Goal: Transaction & Acquisition: Purchase product/service

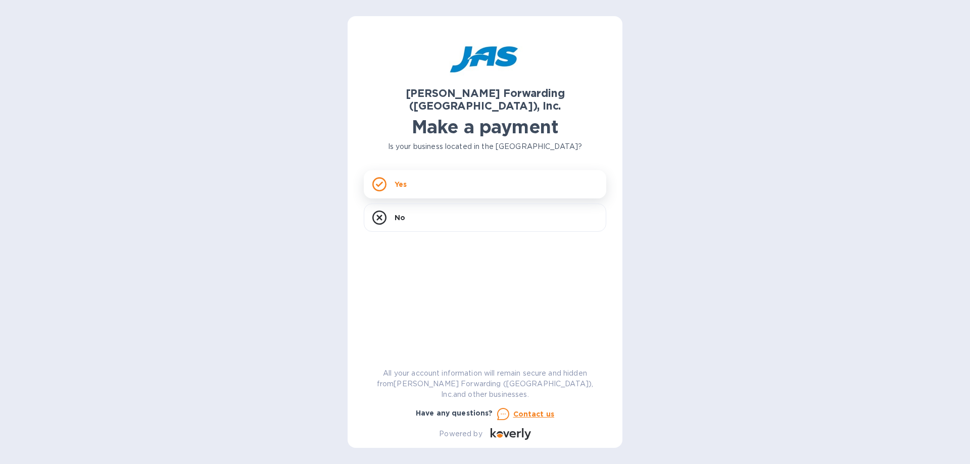
click at [418, 172] on div "Yes" at bounding box center [485, 184] width 243 height 28
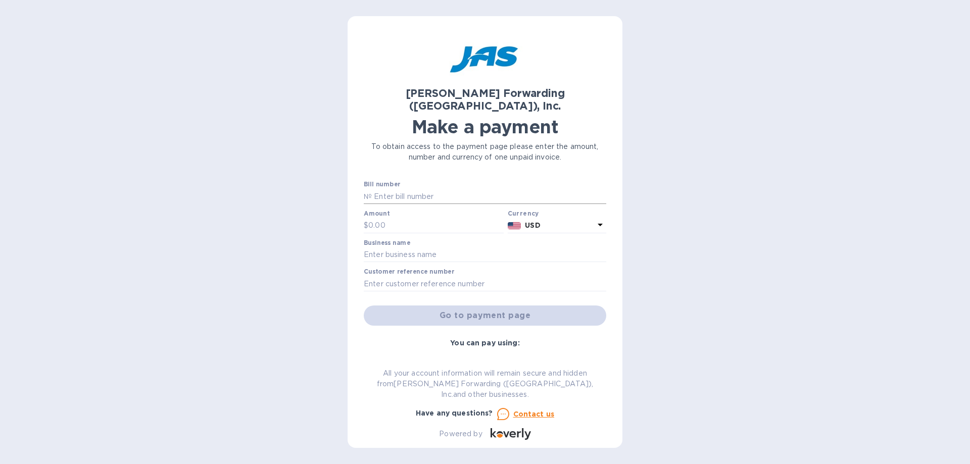
click at [416, 189] on input "text" at bounding box center [489, 196] width 234 height 15
paste input "ATL503371674"
type input "ATL503371674"
click at [424, 218] on input "text" at bounding box center [435, 225] width 135 height 15
click at [381, 218] on input "text" at bounding box center [435, 225] width 135 height 15
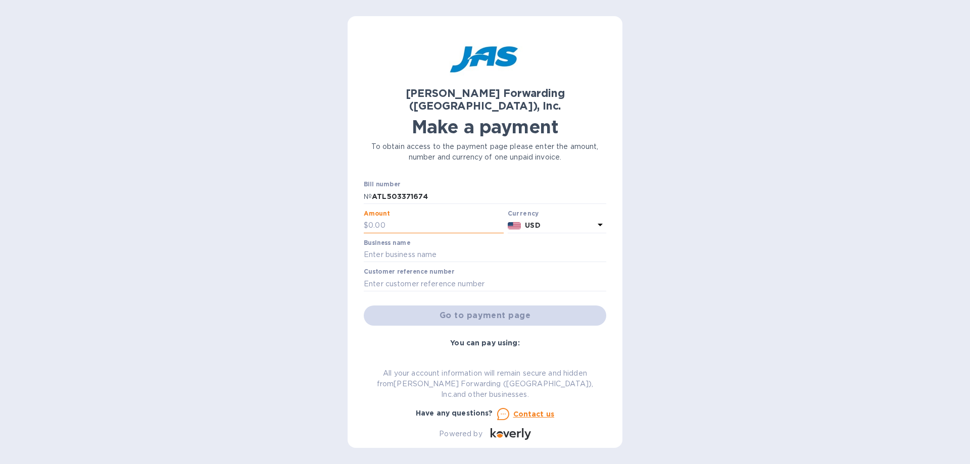
click at [420, 218] on input "text" at bounding box center [435, 225] width 135 height 15
type input "499.04"
click at [460, 248] on input "text" at bounding box center [485, 255] width 243 height 15
type input "ASSOCIATION FOR INFORMATION SYSTEMS"
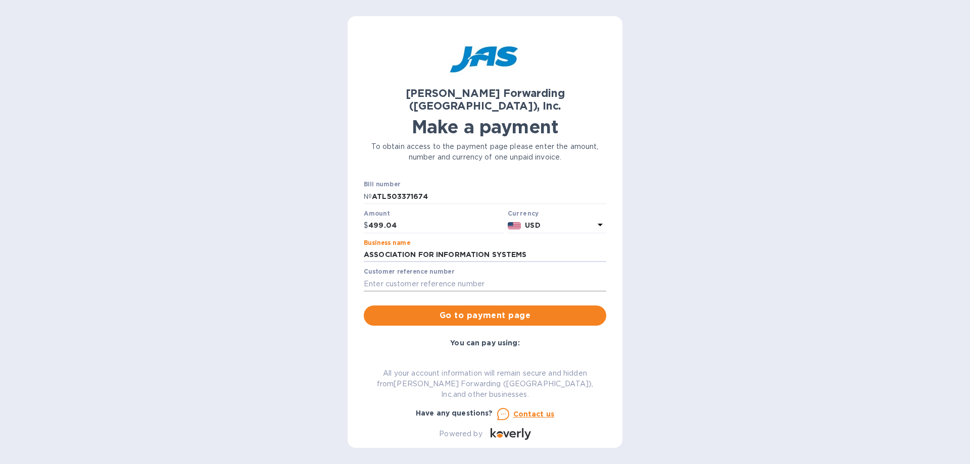
click at [459, 276] on input "text" at bounding box center [485, 283] width 243 height 15
type input "ASSFORATL"
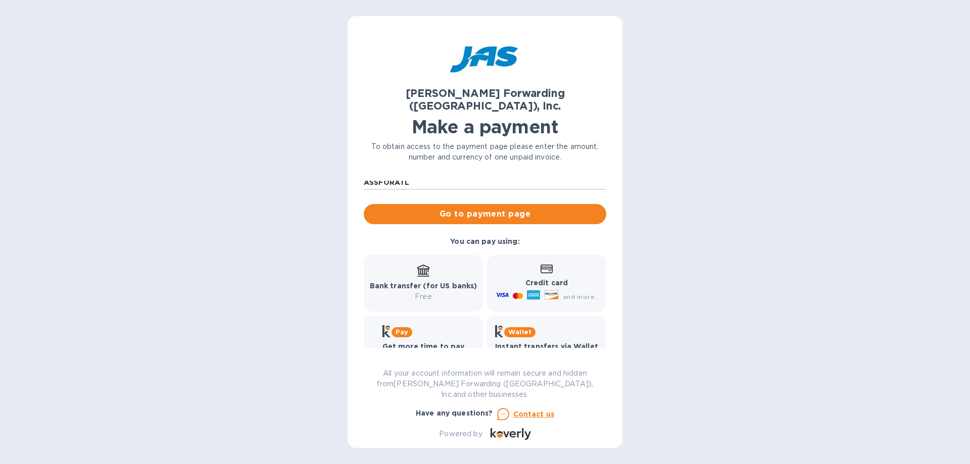
scroll to position [109, 0]
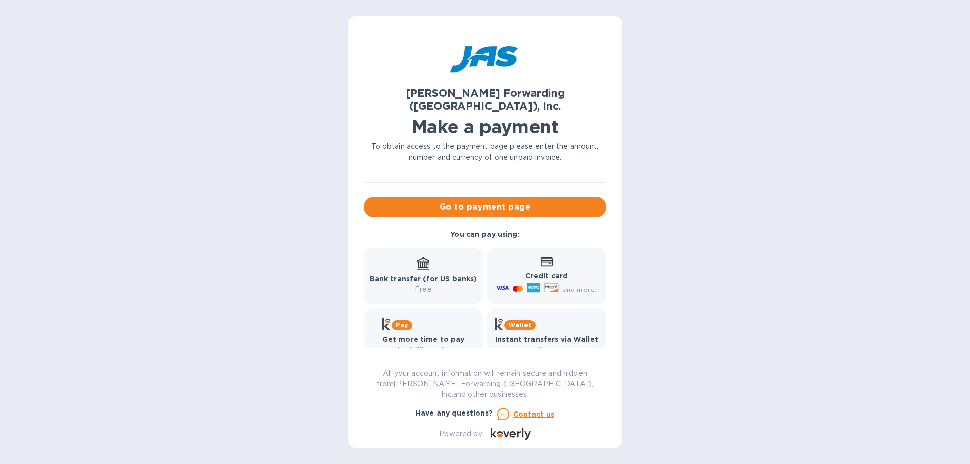
click at [541, 258] on icon at bounding box center [547, 262] width 12 height 9
click at [533, 283] on icon at bounding box center [533, 288] width 13 height 10
click at [542, 201] on span "Go to payment page" at bounding box center [485, 207] width 226 height 12
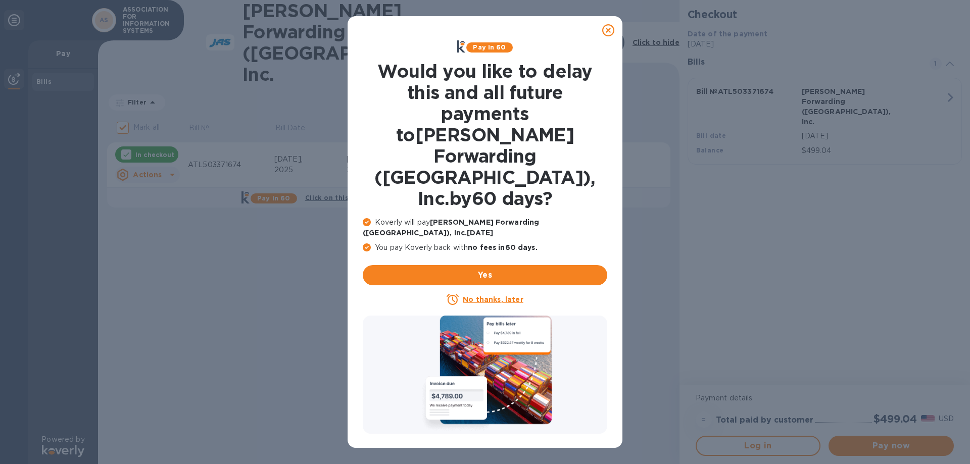
click at [610, 29] on icon at bounding box center [608, 30] width 12 height 12
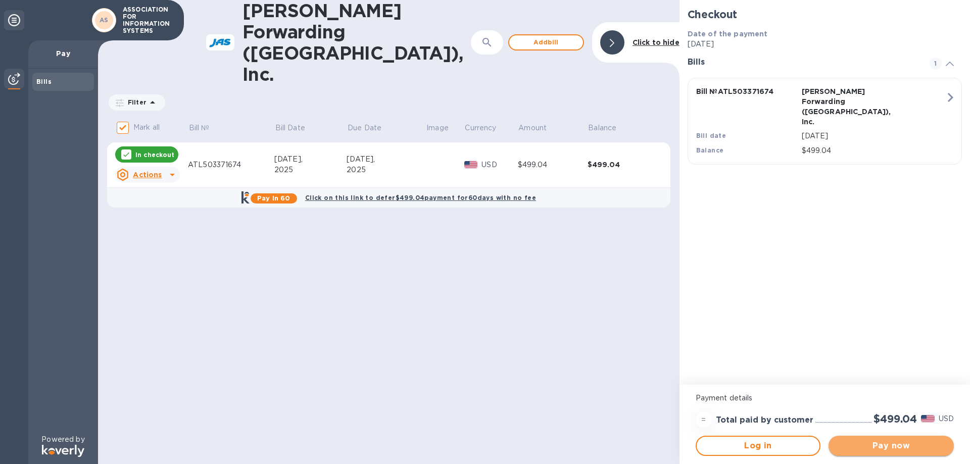
click at [903, 450] on span "Pay now" at bounding box center [891, 446] width 109 height 12
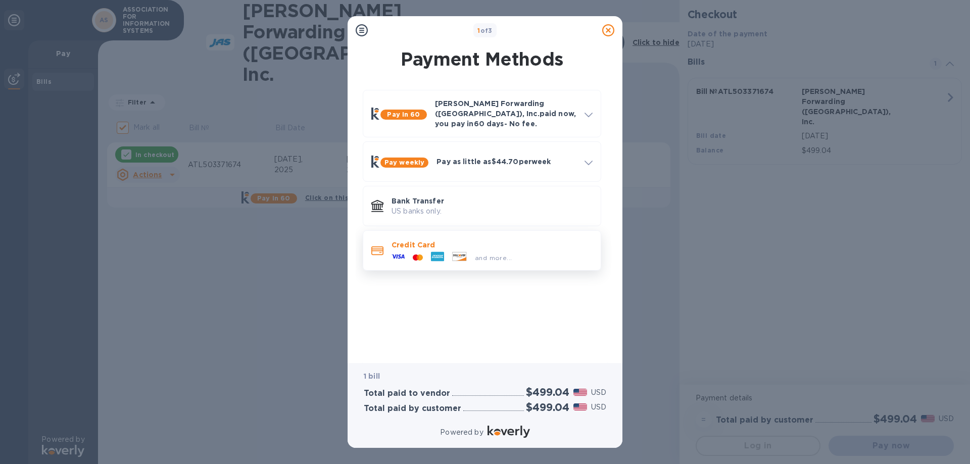
click at [432, 252] on icon at bounding box center [437, 257] width 13 height 10
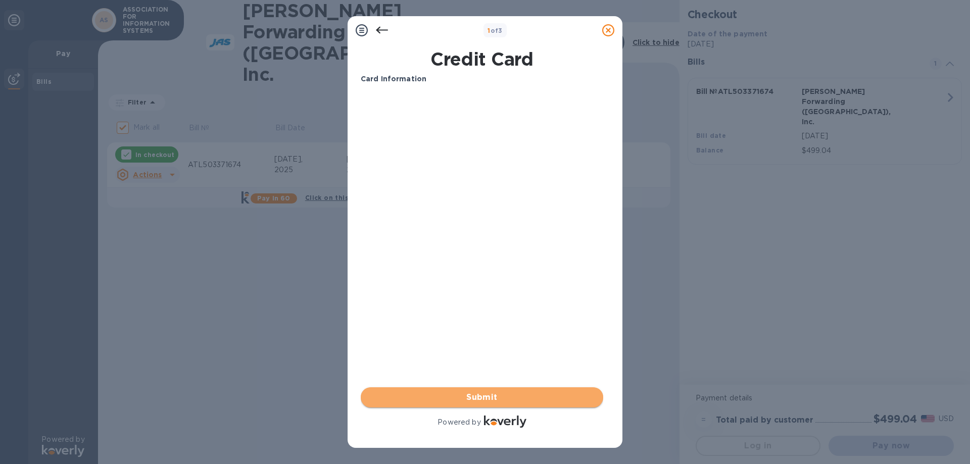
click at [509, 396] on span "Submit" at bounding box center [482, 398] width 226 height 12
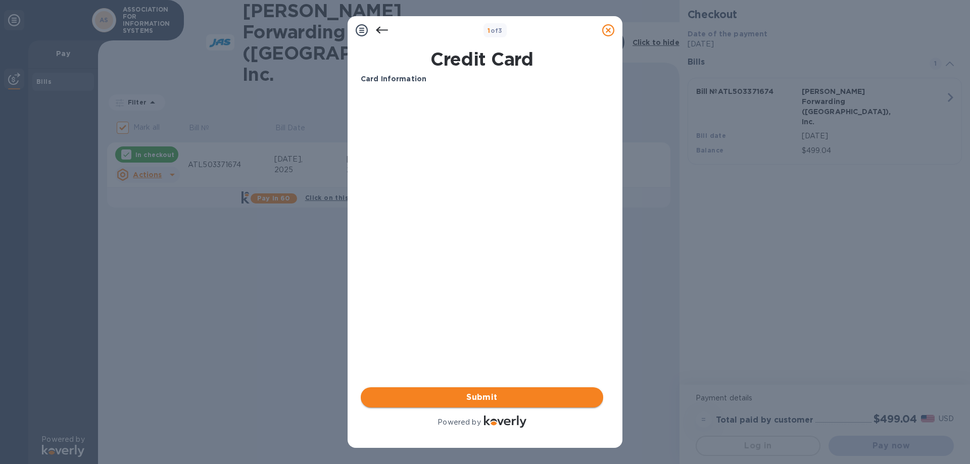
click at [505, 401] on span "Submit" at bounding box center [482, 398] width 226 height 12
